Goal: Book appointment/travel/reservation

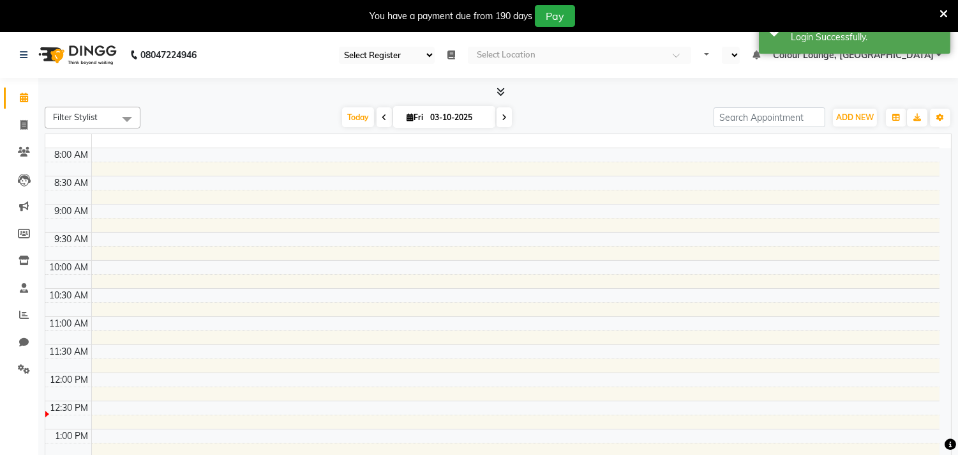
click at [945, 11] on icon at bounding box center [944, 13] width 8 height 11
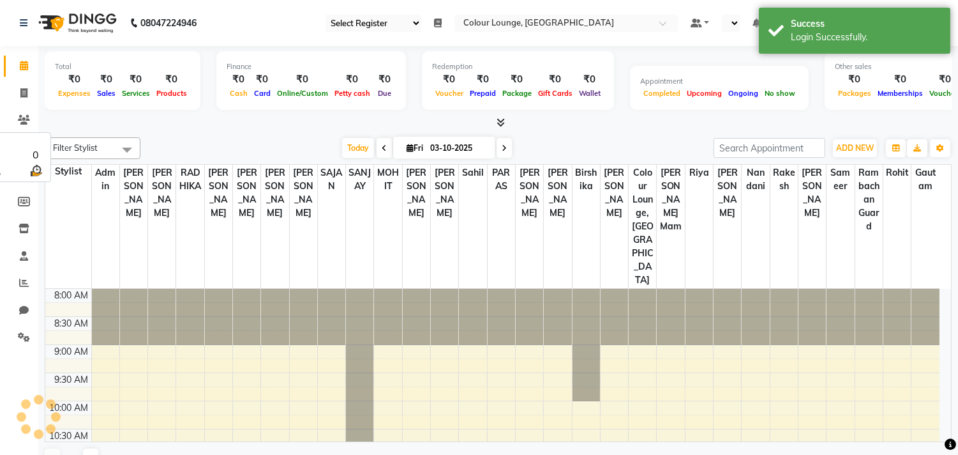
select select "83"
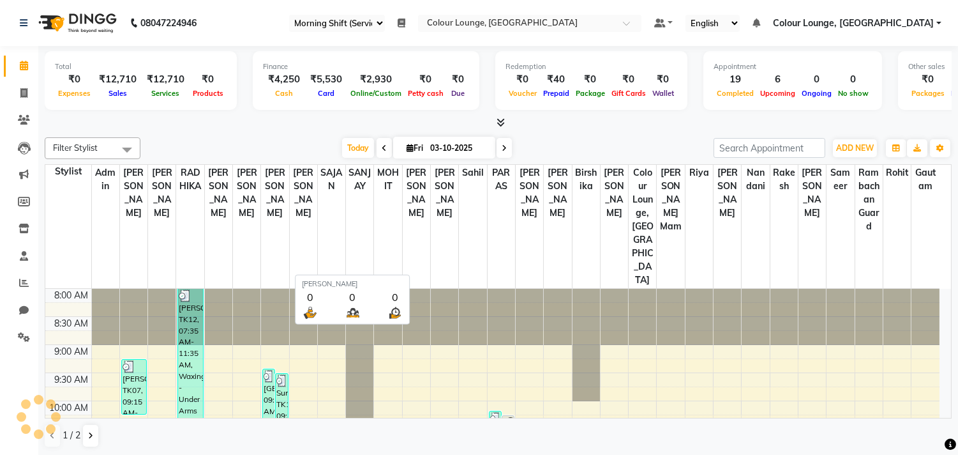
select select "en"
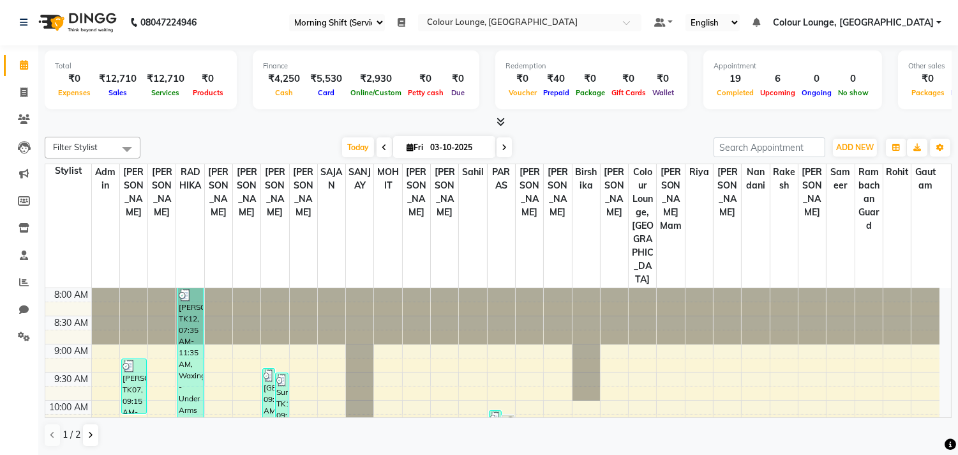
scroll to position [354, 0]
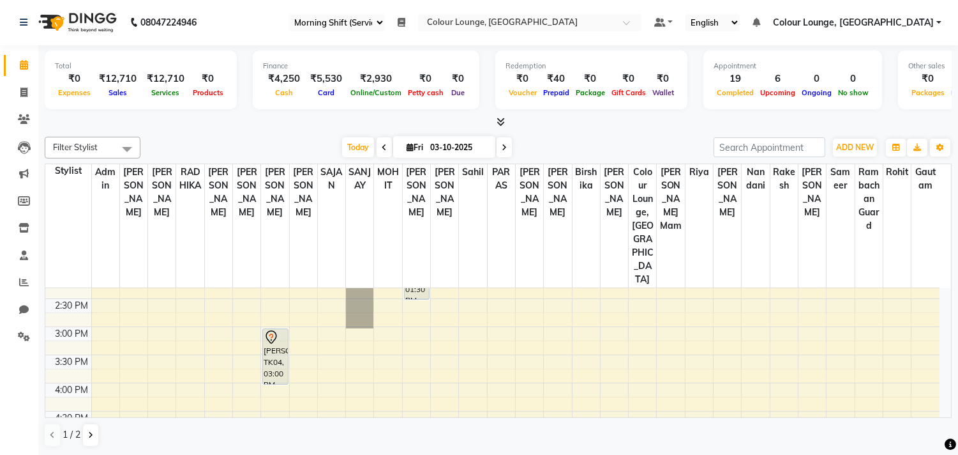
click at [506, 386] on div "8:00 AM 8:30 AM 9:00 AM 9:30 AM 10:00 AM 10:30 AM 11:00 AM 11:30 AM 12:00 PM 12…" at bounding box center [492, 299] width 894 height 730
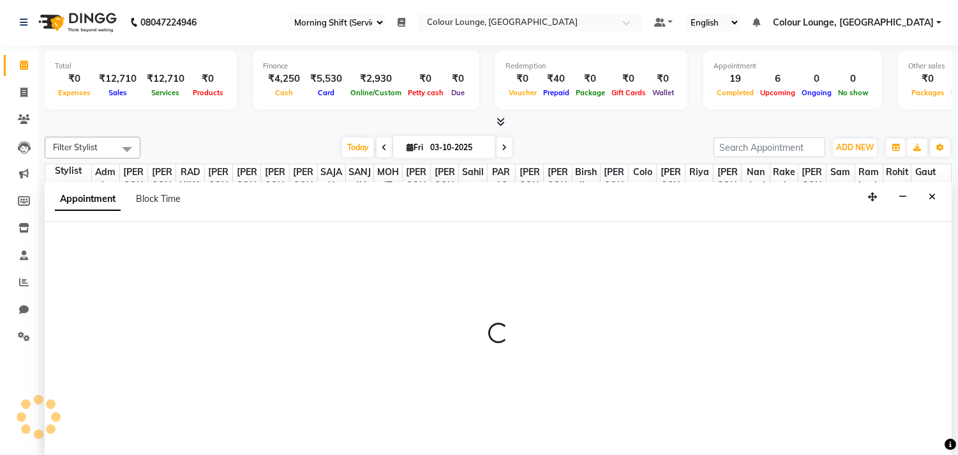
select select "70173"
select select "tentative"
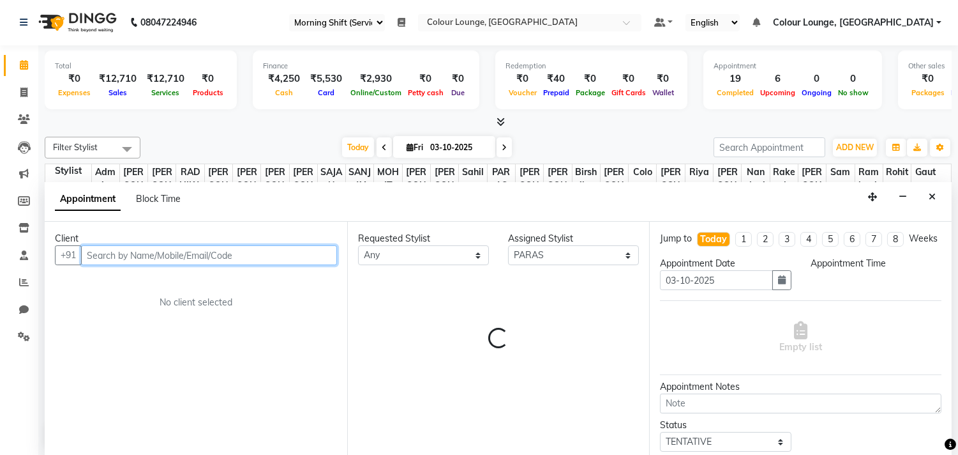
select select "975"
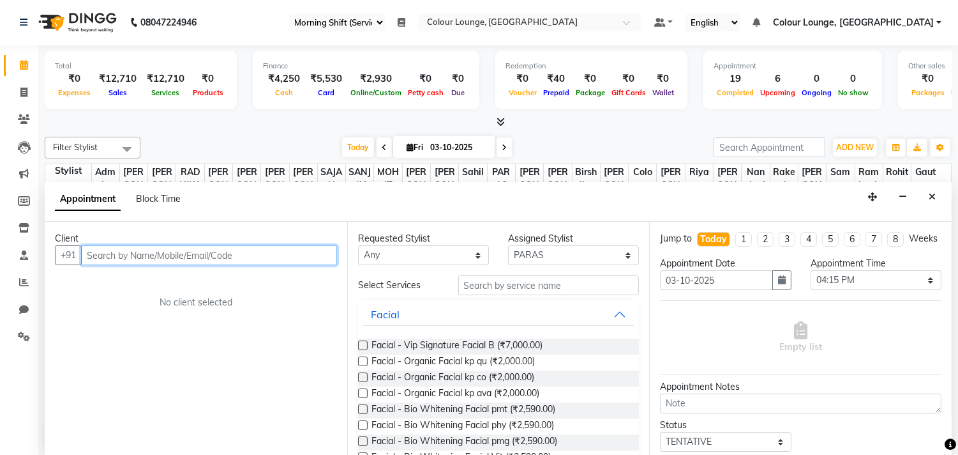
click at [170, 257] on input "text" at bounding box center [209, 255] width 256 height 20
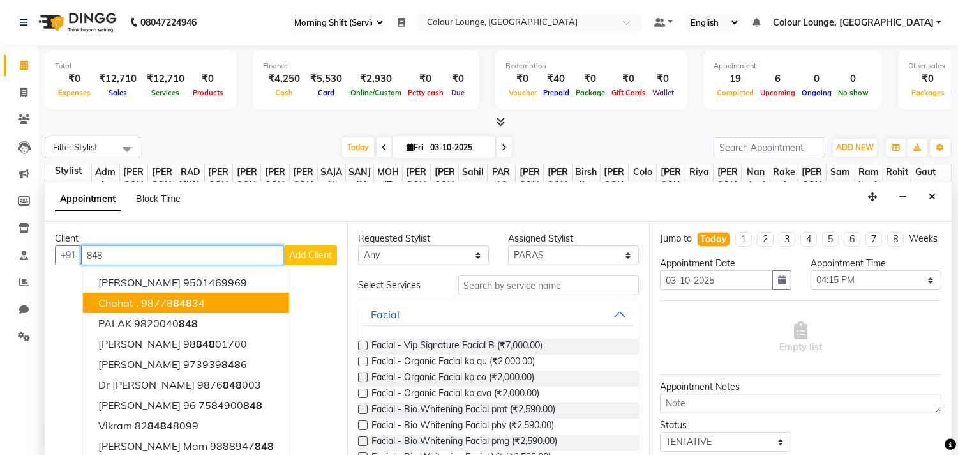
click at [182, 297] on span "848" at bounding box center [182, 302] width 19 height 13
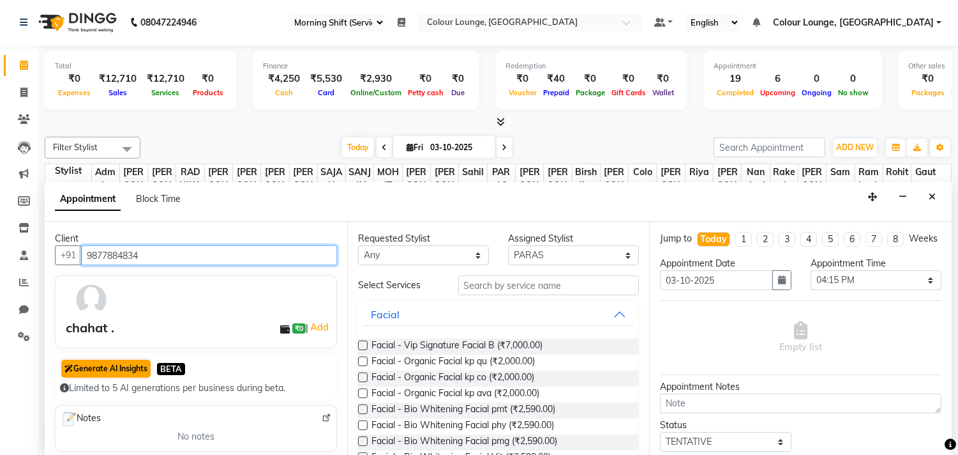
type input "9877884834"
click at [111, 372] on button "Generate AI Insights" at bounding box center [105, 368] width 89 height 18
